Goal: Navigation & Orientation: Go to known website

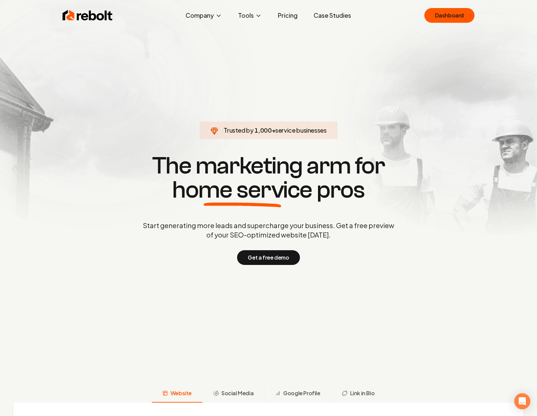
click at [377, 64] on section "Trusted by 1,000 + service businesses The marketing arm for home service pros S…" at bounding box center [269, 208] width 332 height 374
click at [366, 100] on section "Trusted by 1,000 + service businesses The marketing arm for home service pros S…" at bounding box center [269, 208] width 332 height 374
click at [455, 13] on link "Dashboard" at bounding box center [450, 15] width 50 height 15
